Goal: Navigation & Orientation: Find specific page/section

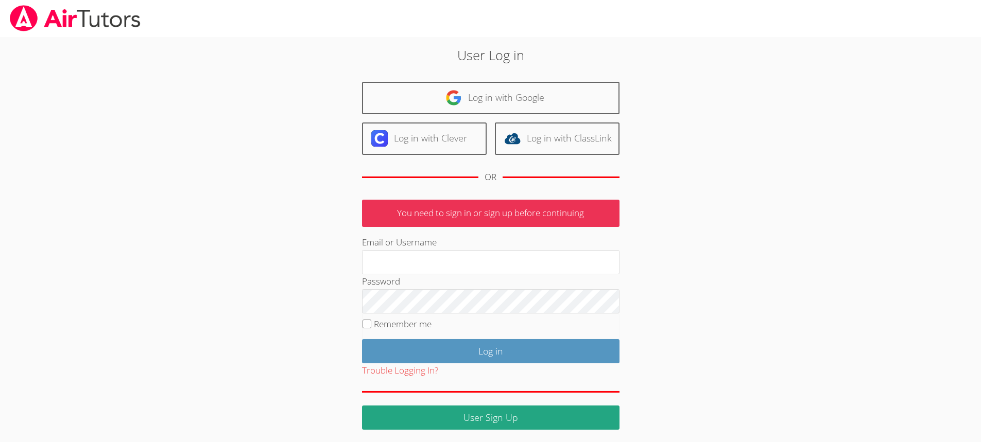
click at [532, 105] on link "Log in with Google" at bounding box center [490, 98] width 257 height 32
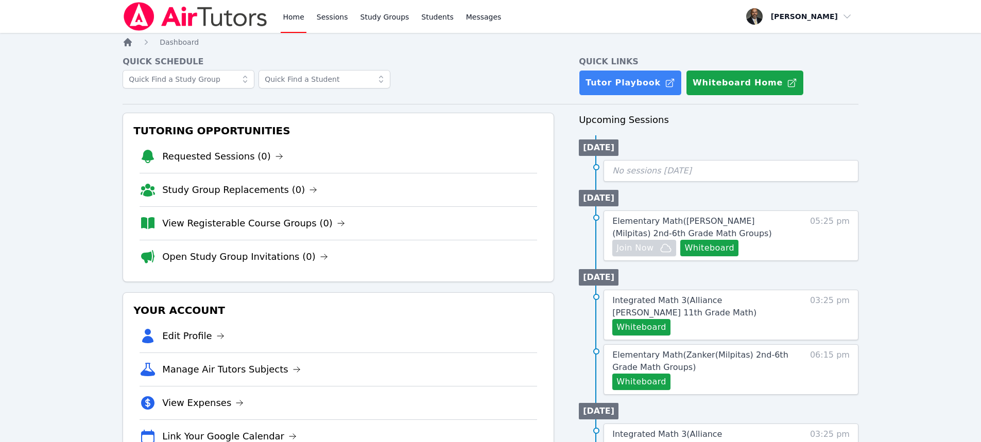
click at [124, 43] on icon "Breadcrumb" at bounding box center [128, 42] width 10 height 10
